Goal: Entertainment & Leisure: Consume media (video, audio)

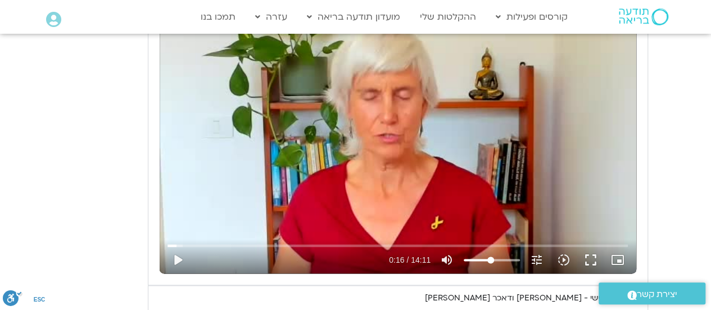
scroll to position [2754, 0]
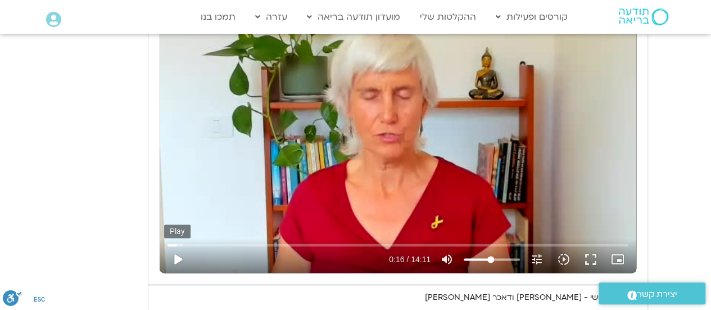
type input "992.52"
click at [174, 246] on button "play_arrow" at bounding box center [177, 259] width 27 height 27
type input "16.687017"
type input "992.52"
type input "16.696501"
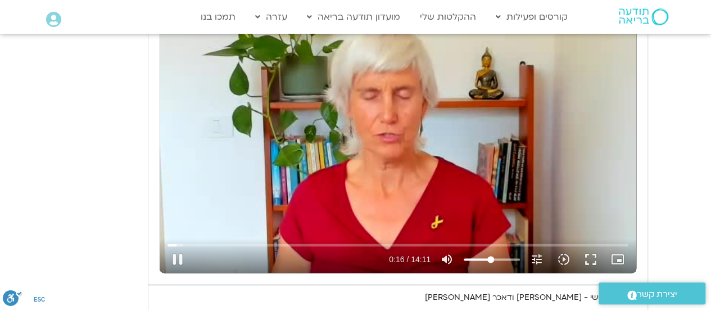
type input "992.52"
type input "16.833454"
type input "992.52"
type input "16.963479"
type input "992.52"
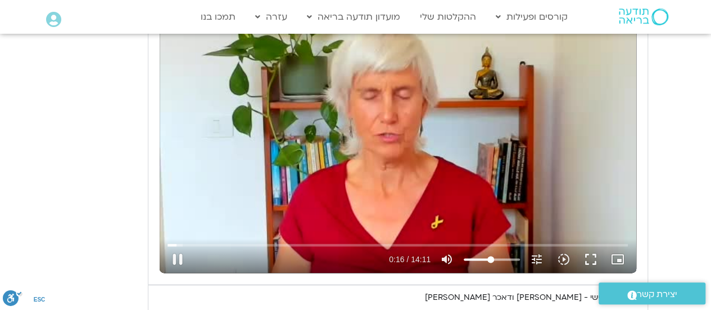
type input "17.096508"
type input "992.52"
type input "17.224207"
type input "992.52"
type input "17.36215"
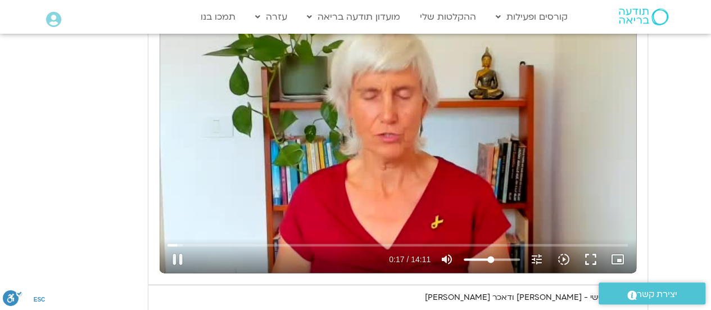
type input "992.52"
type input "17.533592"
type input "992.52"
type input "17.635505"
type input "992.52"
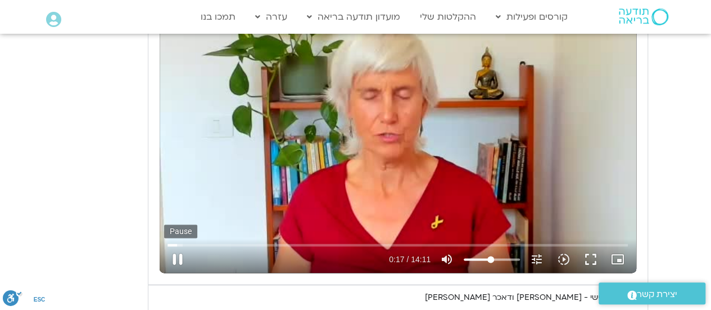
type input "17.763155"
type input "992.52"
type input "17.931606"
type input "992.52"
type input "18.065929"
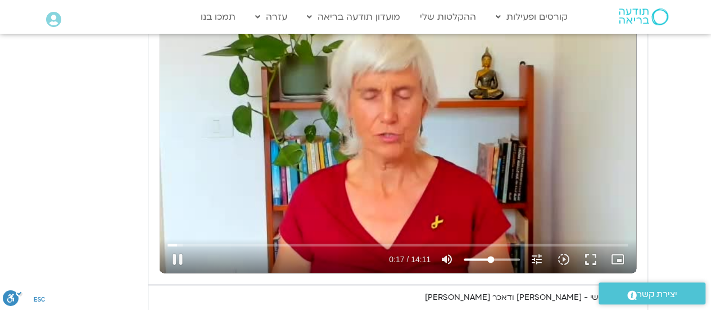
type input "992.52"
type input "18.081554"
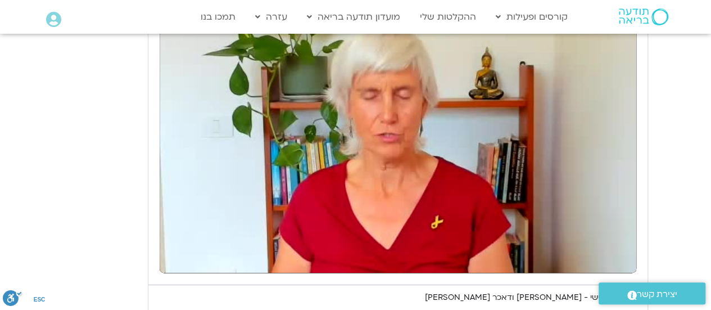
type input "992.52"
type input "18.452716"
type input "992.52"
type input "18.598557"
type input "992.52"
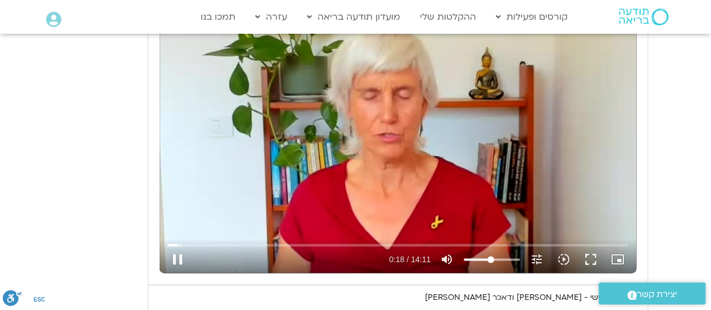
type input "18.719851"
type input "992.52"
type input "18.84894"
type input "992.52"
type input "18.962338"
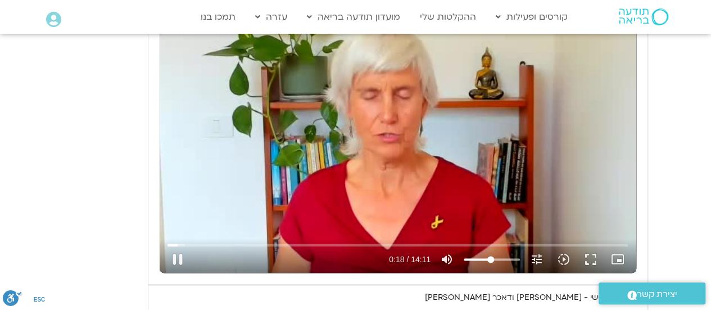
type input "992.52"
type input "19.099334"
type input "992.52"
type input "19.269848"
type input "992.52"
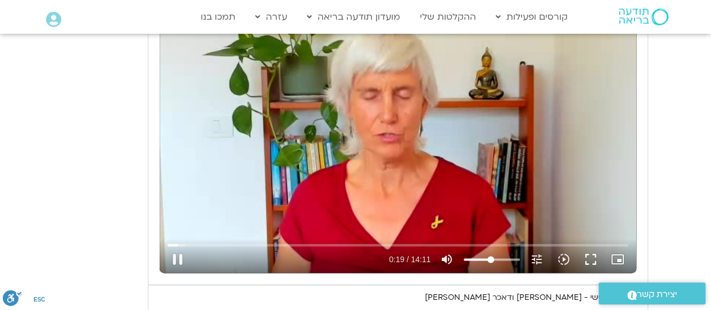
type input "19.355735"
type input "992.52"
type input "19.488271"
type input "992.52"
click at [485, 246] on div "pause 0:19 / 14:11 volume_up Mute tune Resolution Auto 240p slow_motion_video P…" at bounding box center [397, 259] width 467 height 27
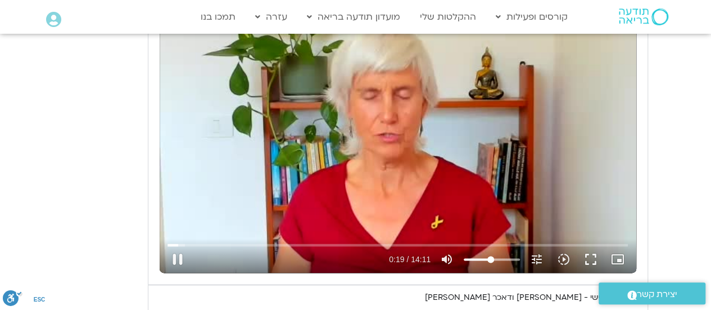
type input "19.613872"
type input "992.52"
type input "19.782087"
type input "992.52"
type input "19.880264"
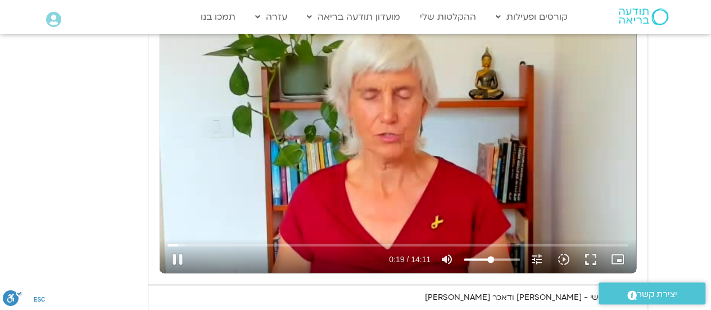
type input "992.52"
type input "20.008567"
type input "992.52"
type input "20.164558"
type input "992.52"
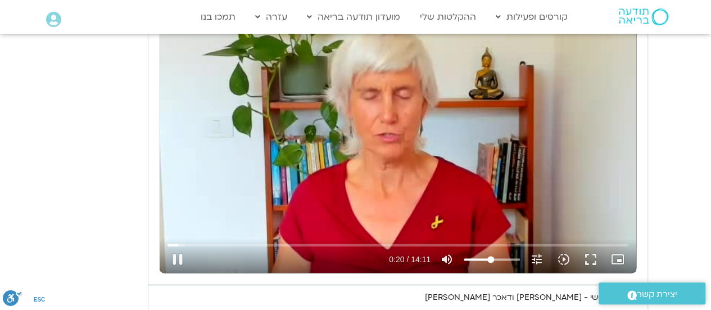
type input "20.198147"
type input "47.1472537878788"
type input "20.214414"
type input "46.389678030303"
type input "20.231231"
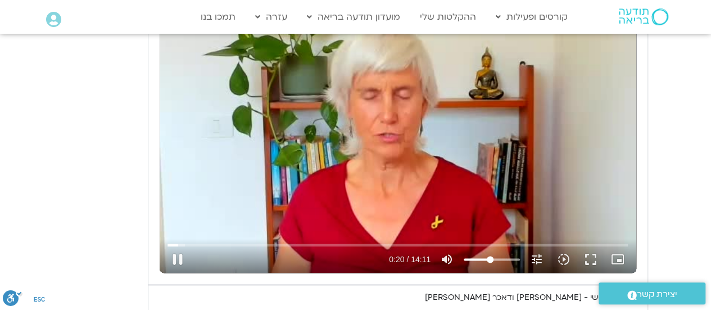
type input "45.6321022727273"
type input "20.24881"
type input "44.8745265151515"
type input "20.270783"
type input "44.1169507575758"
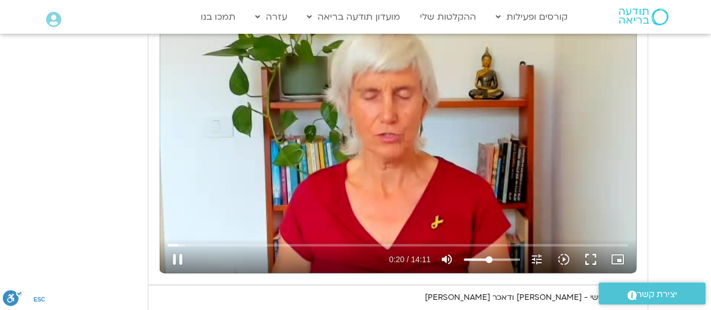
type input "20.281001"
type input "42.6017992424242"
type input "20.29759"
type input "41.8442234848485"
type input "20.314575"
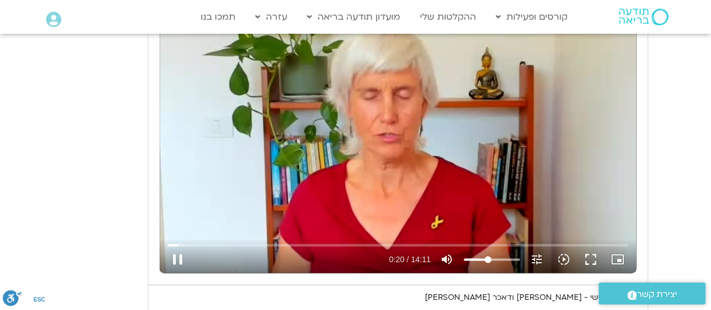
type input "41.0866477272727"
type input "992.52"
type input "20.33181"
type input "39.5714962121212"
type input "20.347772"
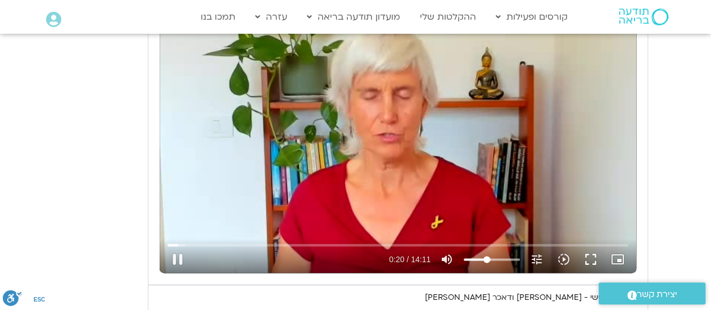
type input "38.8139204545455"
type input "20.364295"
type input "38.0563446969697"
type input "20.381255"
type input "37.2987689393939"
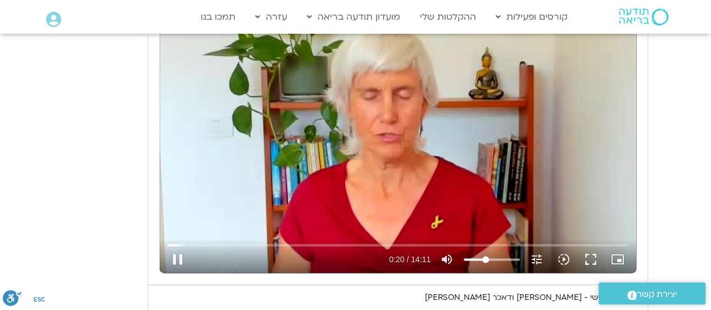
type input "20.405044"
type input "36.5411931818182"
type input "20.45025"
type input "35.7836174242424"
type input "992.52"
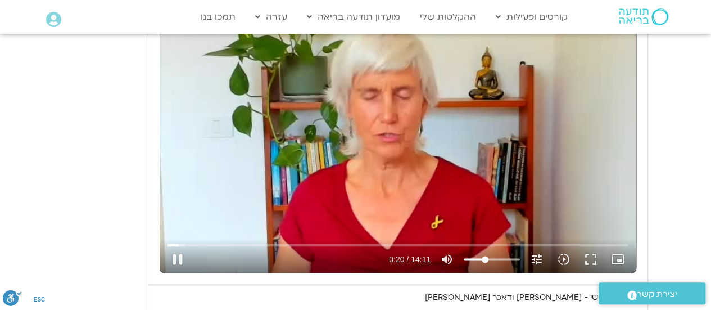
type input "20.481454"
type input "35.0260416666667"
type input "20.497664"
type input "34.2684659090909"
type input "20.514612"
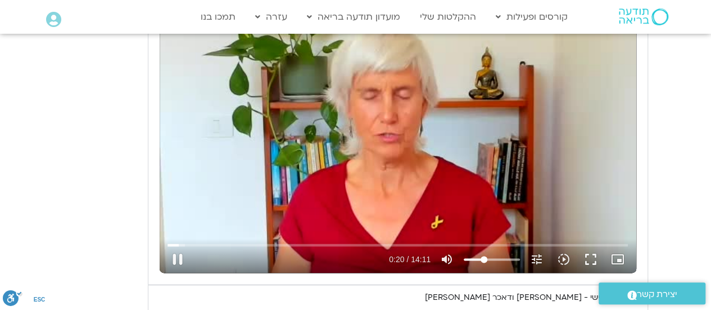
type input "32.7533143939394"
type input "20.547753"
type input "31.9957386363636"
type input "992.52"
type input "20.614101"
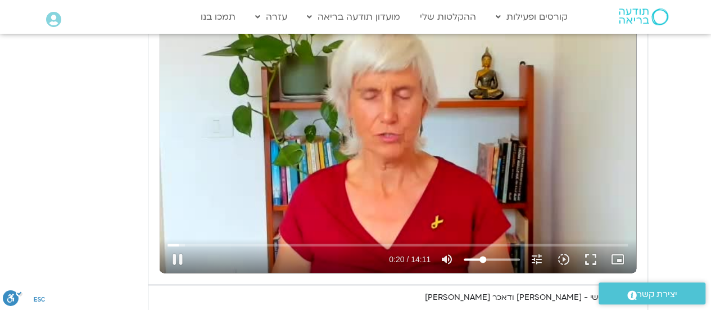
type input "31.2381628787879"
type input "20.630986"
type input "30.4805871212121"
type input "20.650285"
type input "28.9654356060606"
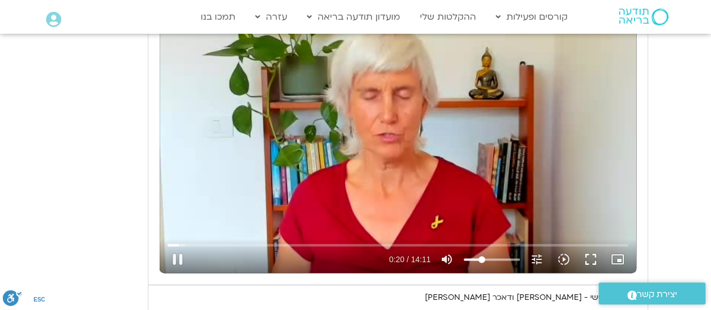
type input "20.67069"
type input "27.4502840909091"
type input "992.52"
type input "20.731926"
type input "26.6927083333333"
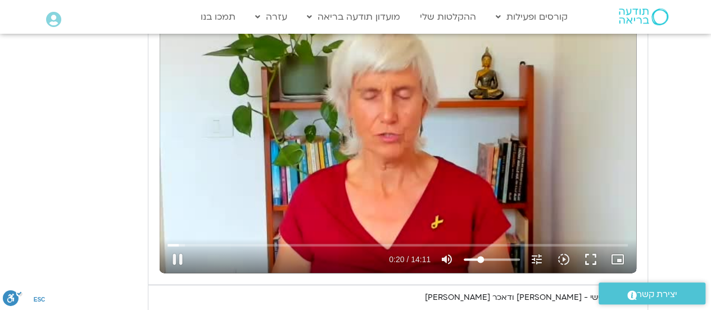
type input "20.781282"
type input "25.9351325757576"
type input "20.804526"
type input "24.4199810606061"
type input "20.831962"
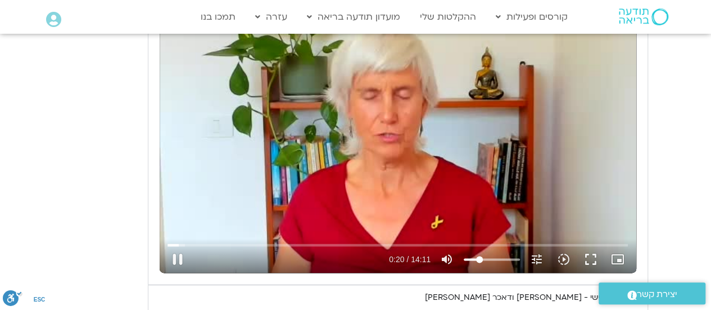
type input "23.6624053030303"
type input "992.52"
type input "20.932206"
type input "992.52"
type input "21.06289"
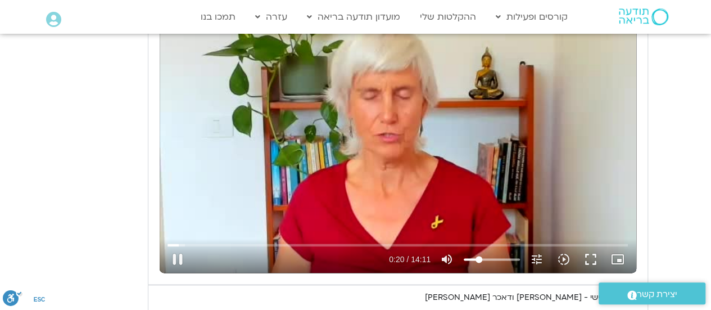
type input "992.52"
drag, startPoint x: 491, startPoint y: 207, endPoint x: 479, endPoint y: 206, distance: 12.4
type input "23.6624053030303"
click at [479, 256] on input "Volume" at bounding box center [492, 259] width 56 height 7
type input "21.188502"
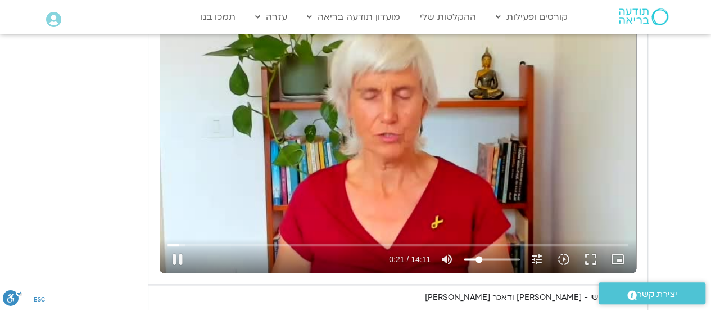
type input "992.52"
type input "21.320843"
type input "992.52"
type input "21.453862"
type input "992.52"
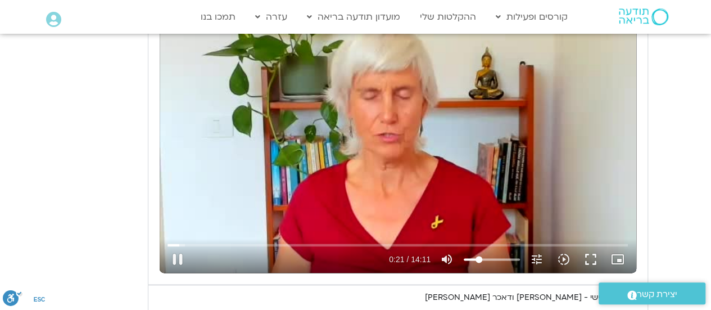
type input "21.586559"
type input "992.52"
type input "21.715916"
type input "992.52"
type input "21.846115"
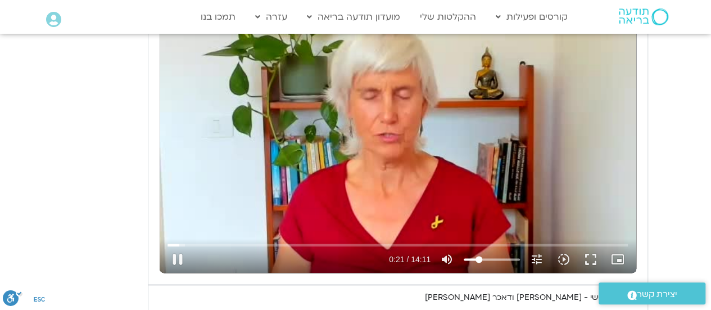
type input "992.52"
type input "21.972631"
type input "992.52"
type input "22.104798"
type input "992.52"
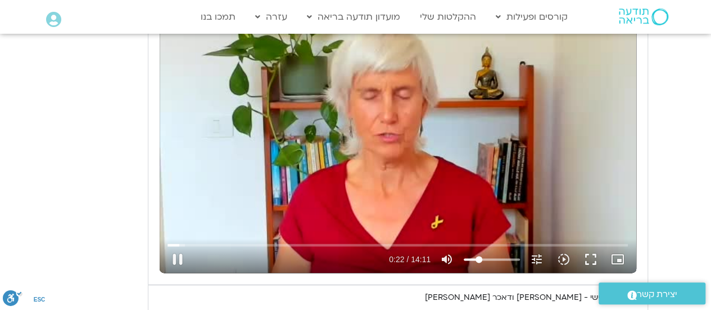
type input "22.237189"
type input "992.52"
type input "22.365192"
type input "992.52"
type input "22.497661"
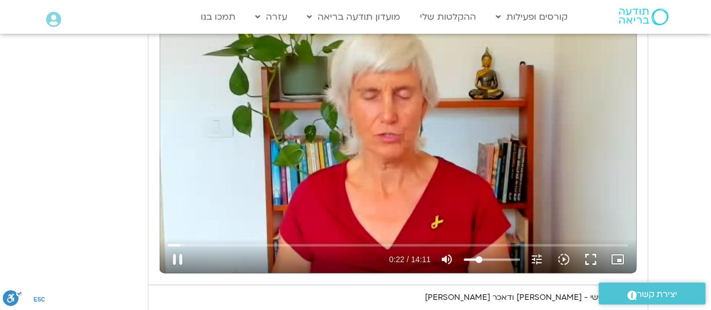
type input "992.52"
type input "22.631472"
type input "992.52"
type input "22.763722"
type input "992.52"
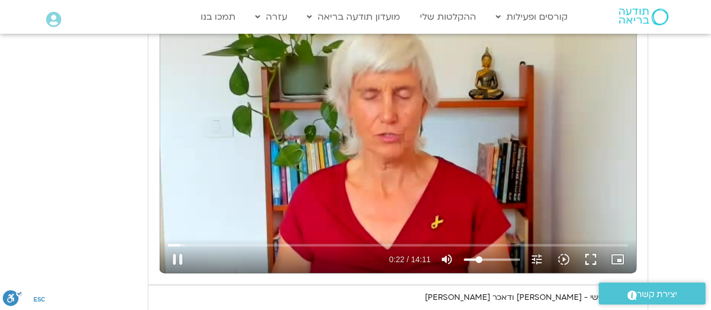
type input "22.888906"
type input "992.52"
type input "23.023066"
type input "992.52"
type input "23.154793"
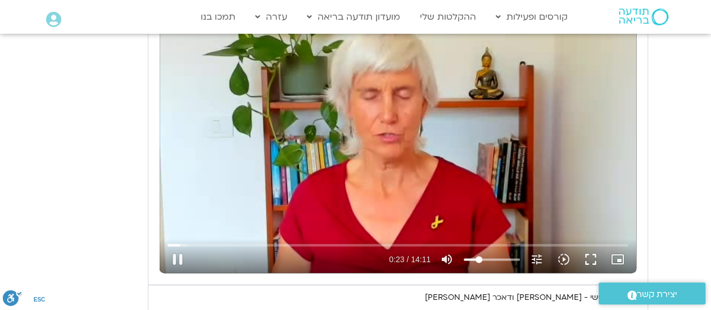
type input "992.52"
type input "23.288465"
type input "992.52"
type input "23.415445"
type input "992.52"
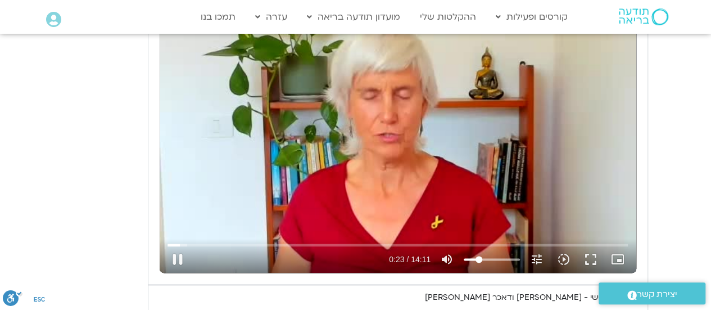
type input "23.545609"
type input "992.52"
type input "23.67725"
type input "992.52"
type input "23.807063"
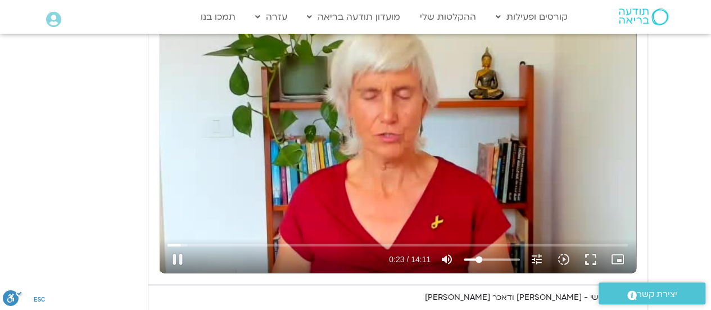
type input "992.52"
type input "23.946266"
type input "992.52"
type input "24.076804"
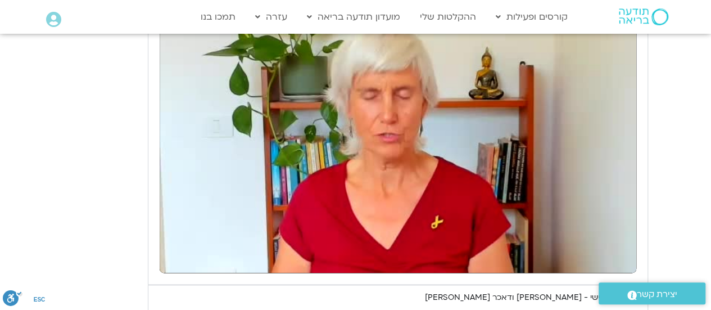
type input "992.52"
type input "34.864605"
type input "992.52"
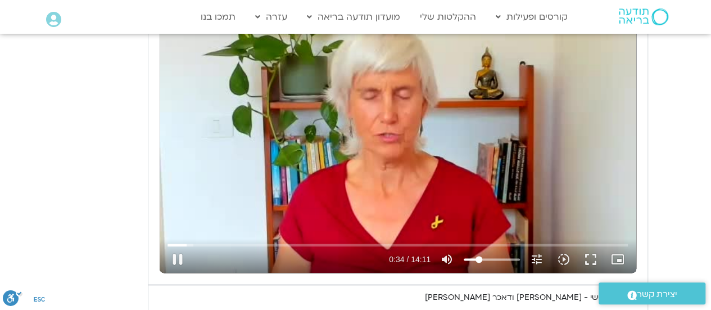
type input "35.016222"
type input "992.52"
type input "35.147784"
type input "992.52"
type input "35.180716"
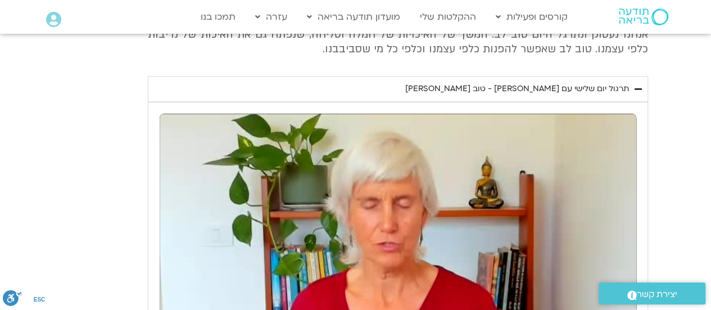
scroll to position [2641, 0]
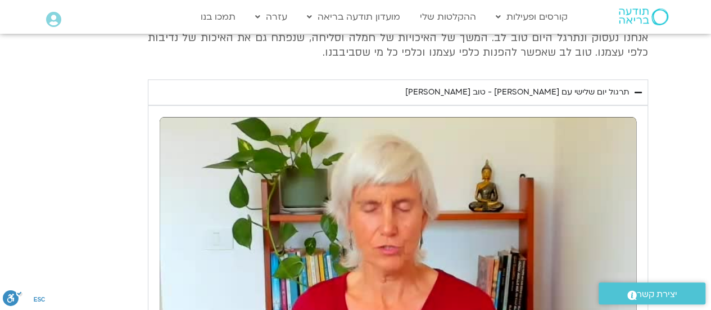
type input "992.52"
type input "384.761792"
type input "992.52"
type input "384.845159"
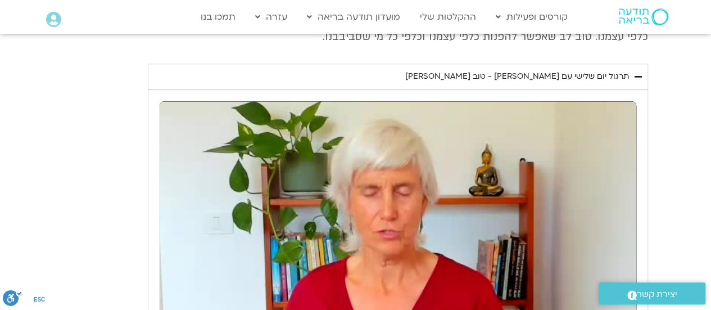
type input "992.52"
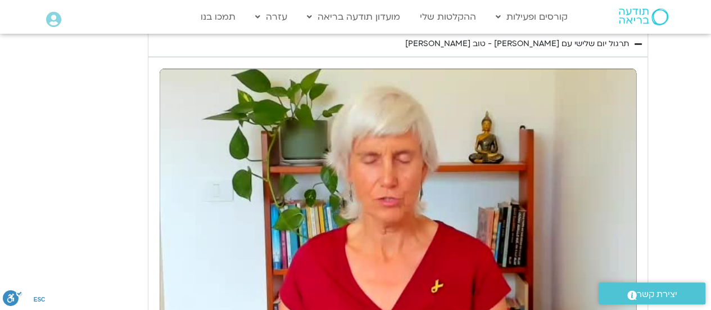
type input "385.324814"
type input "992.52"
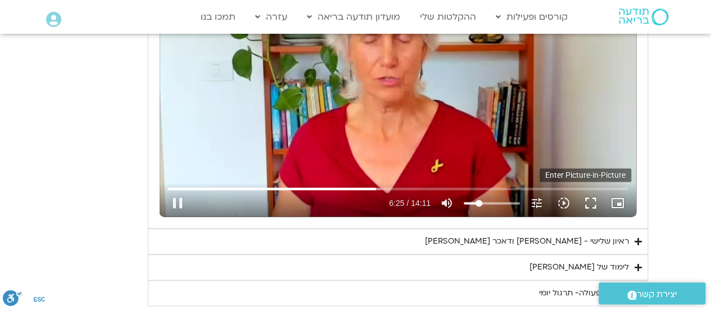
type input "385.438636"
type input "992.52"
type input "385.602162"
type input "992.52"
type input "385.73027"
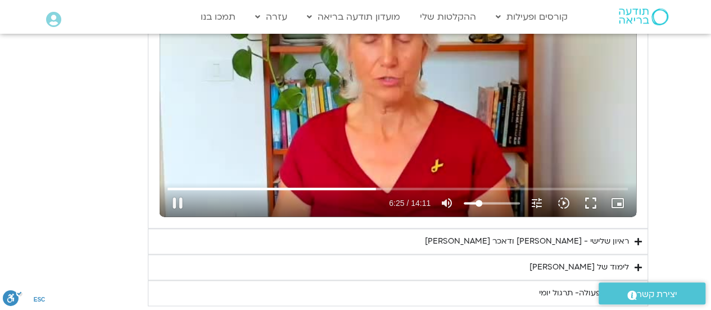
type input "992.52"
type input "385.861884"
type input "992.52"
type input "386.010957"
type input "992.52"
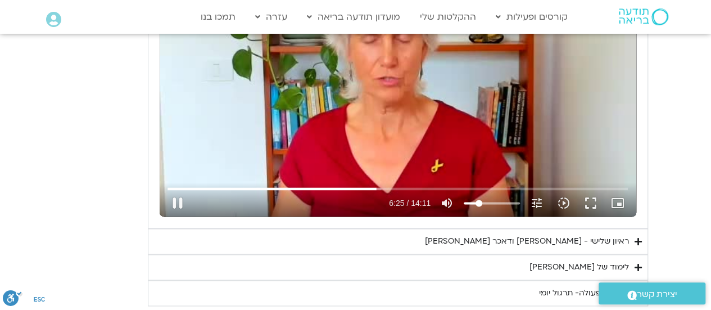
type input "386.127965"
type input "992.52"
type input "386.262661"
type input "992.52"
type input "386.36167"
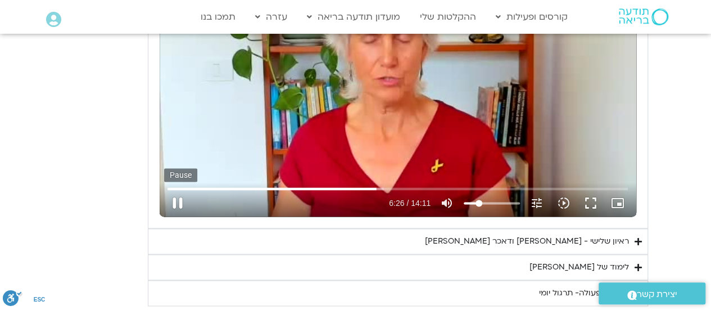
type input "992.52"
type input "386.488535"
type input "992.52"
type input "386.623871"
type input "992.52"
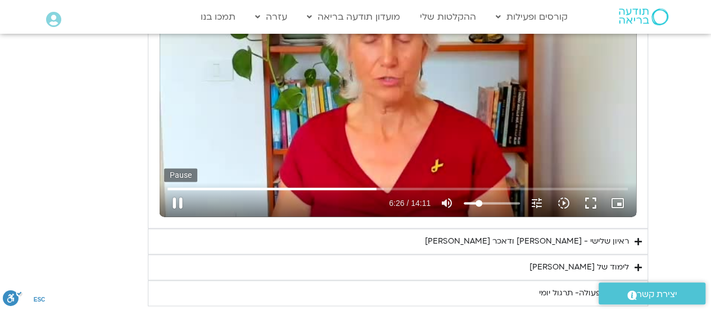
type input "386.749601"
type input "992.52"
click at [173, 189] on button "pause" at bounding box center [177, 202] width 27 height 27
type input "386.862826"
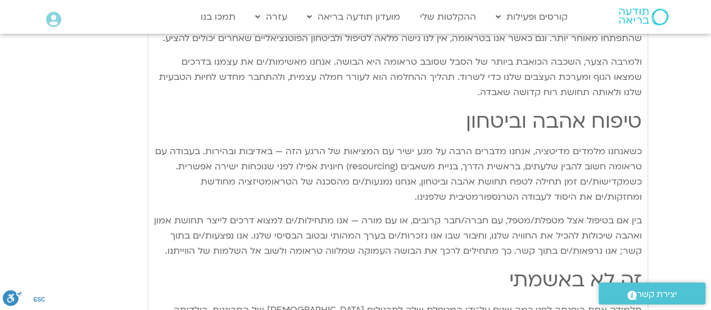
scroll to position [1180, 0]
